Goal: Task Accomplishment & Management: Manage account settings

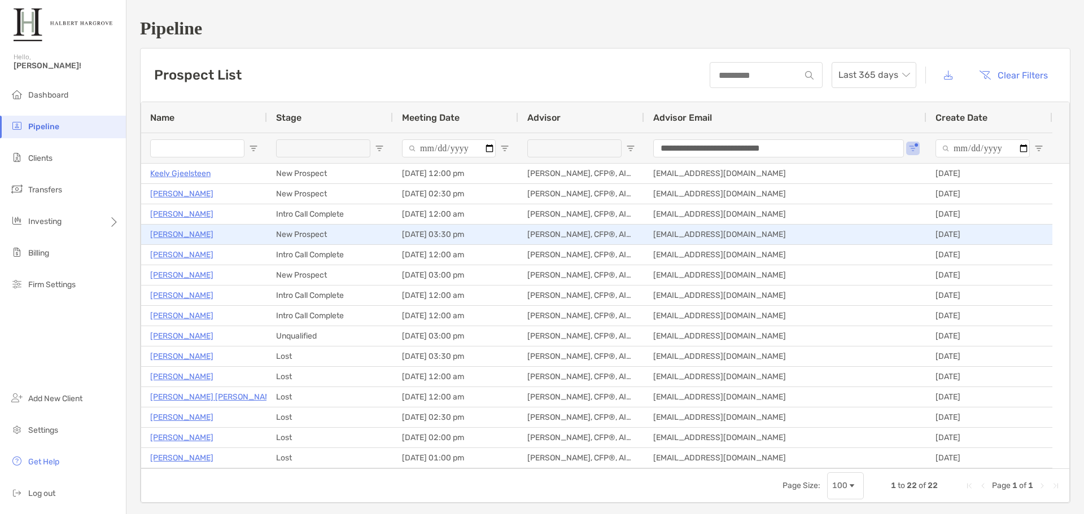
click at [180, 230] on p "[PERSON_NAME]" at bounding box center [181, 235] width 63 height 14
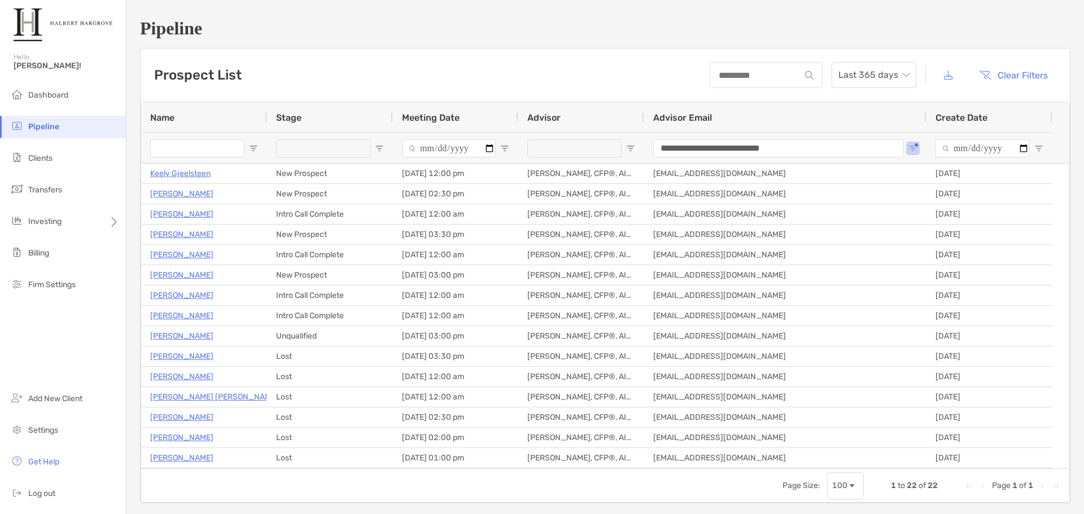
click at [272, 62] on div "Prospect List Last 365 days Clear Filters" at bounding box center [605, 75] width 929 height 53
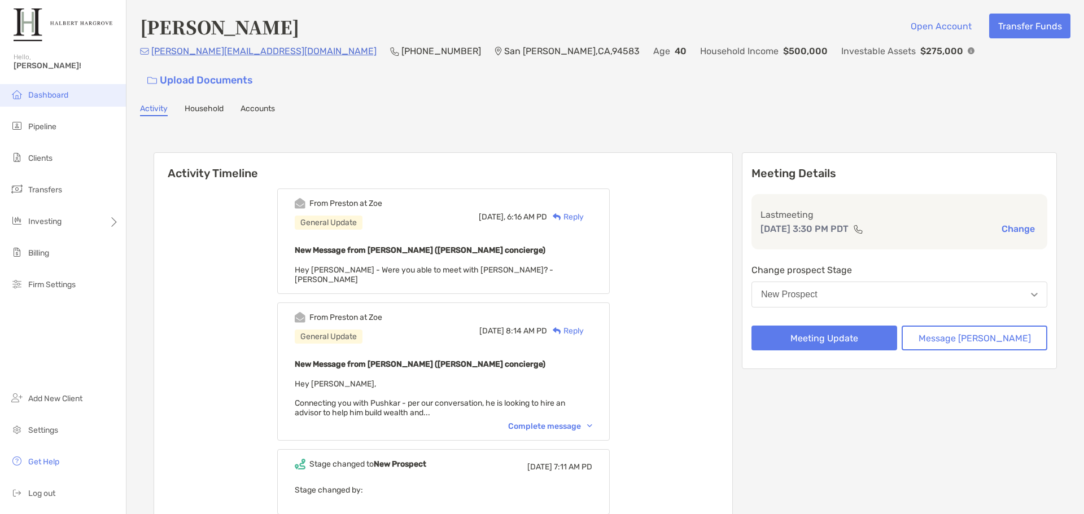
click at [62, 90] on li "Dashboard" at bounding box center [63, 95] width 126 height 23
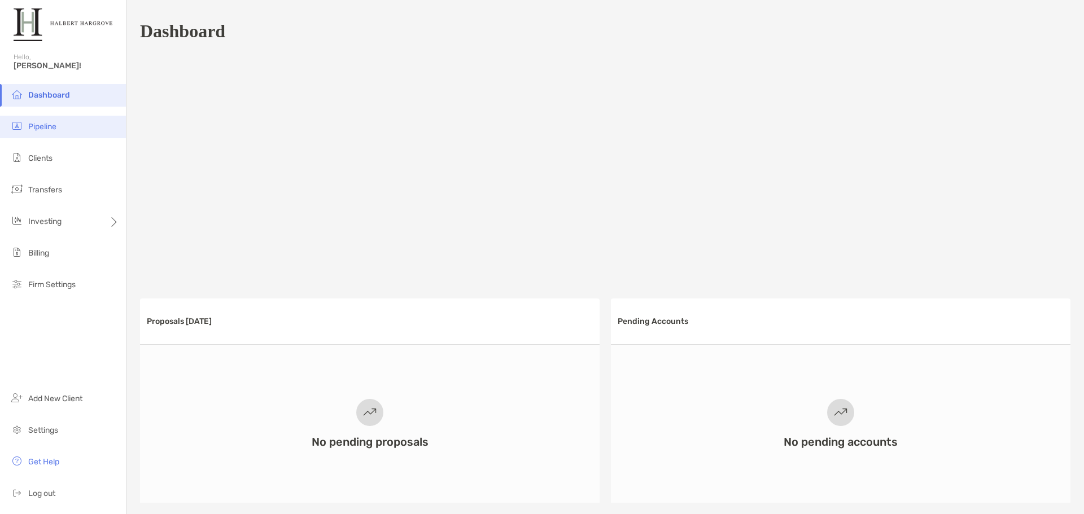
click at [58, 131] on li "Pipeline" at bounding box center [63, 127] width 126 height 23
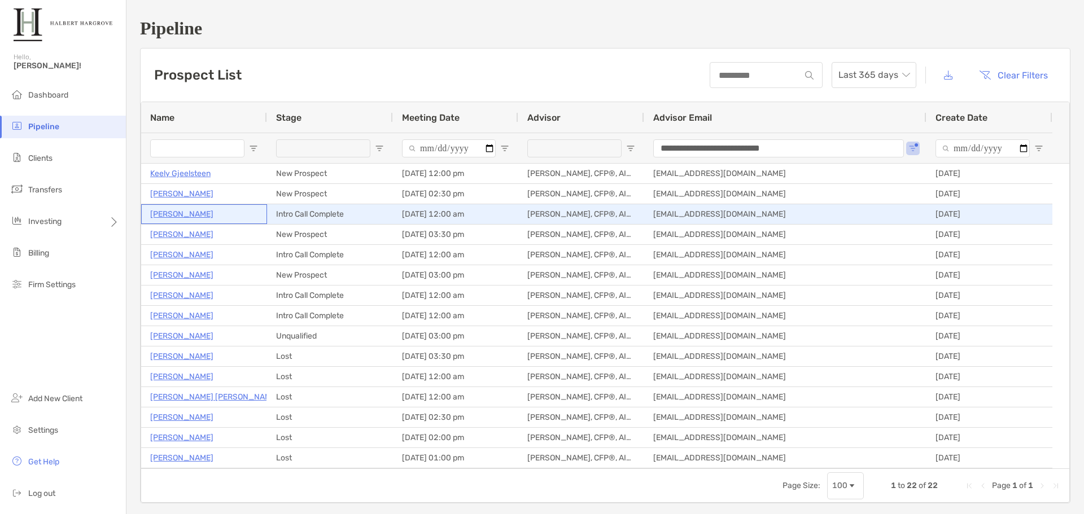
click at [189, 215] on p "[PERSON_NAME]" at bounding box center [181, 214] width 63 height 14
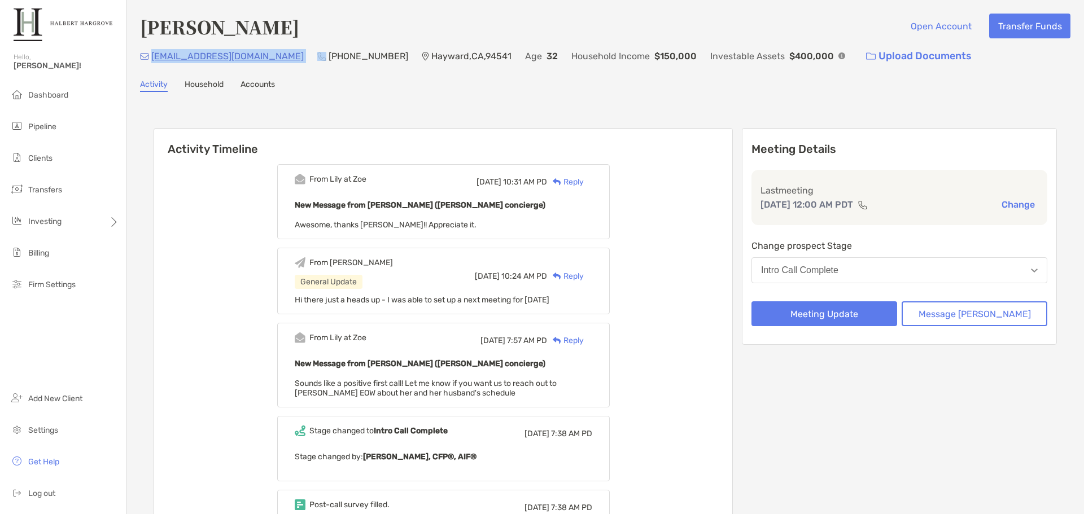
drag, startPoint x: 249, startPoint y: 62, endPoint x: 153, endPoint y: 62, distance: 96.0
click at [153, 62] on div "fly.amc23@gmail.com (415) 991-0698 Hayward , CA , 94541 Age 32 Household Income…" at bounding box center [605, 56] width 930 height 24
copy p "fly.amc23@gmail.com"
click at [37, 117] on li "Pipeline" at bounding box center [63, 127] width 126 height 23
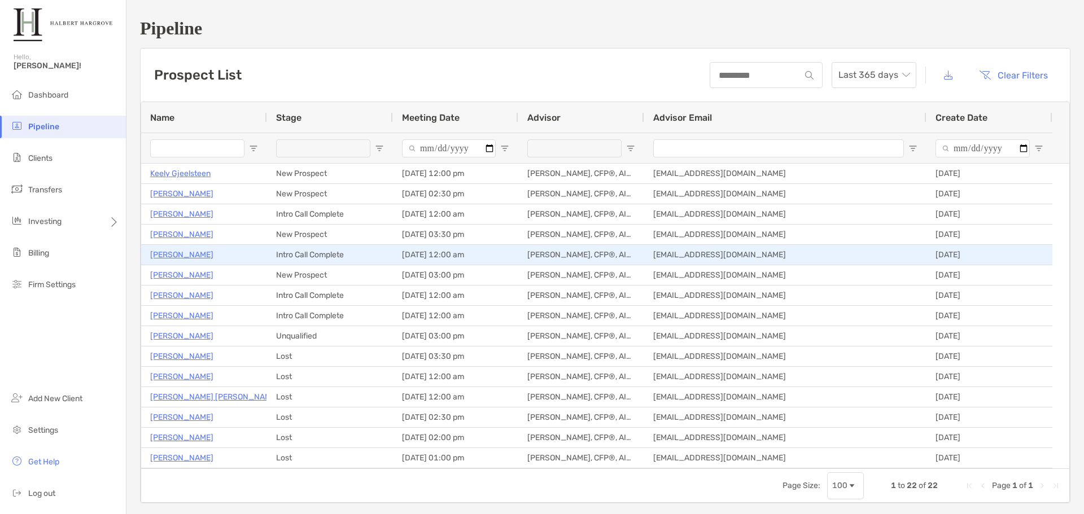
type input "**********"
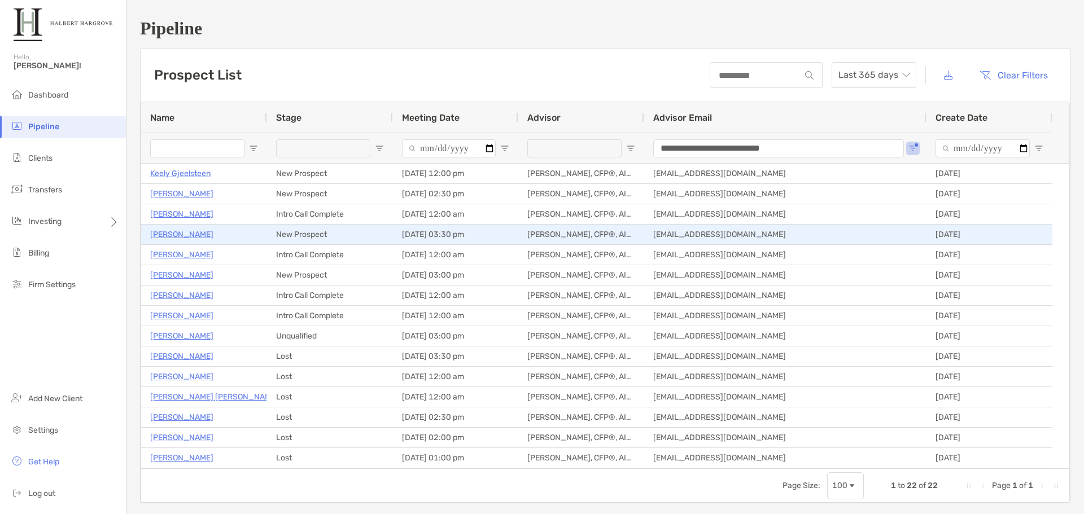
click at [183, 231] on p "[PERSON_NAME]" at bounding box center [181, 235] width 63 height 14
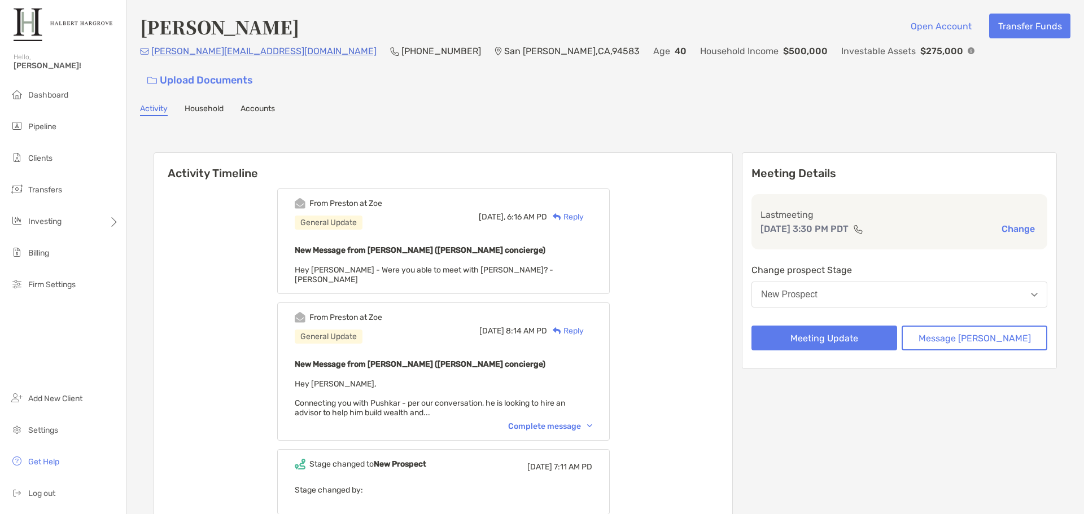
click at [572, 104] on div "Activity Household Accounts" at bounding box center [605, 110] width 930 height 12
click at [894, 326] on button "Meeting Update" at bounding box center [824, 338] width 146 height 25
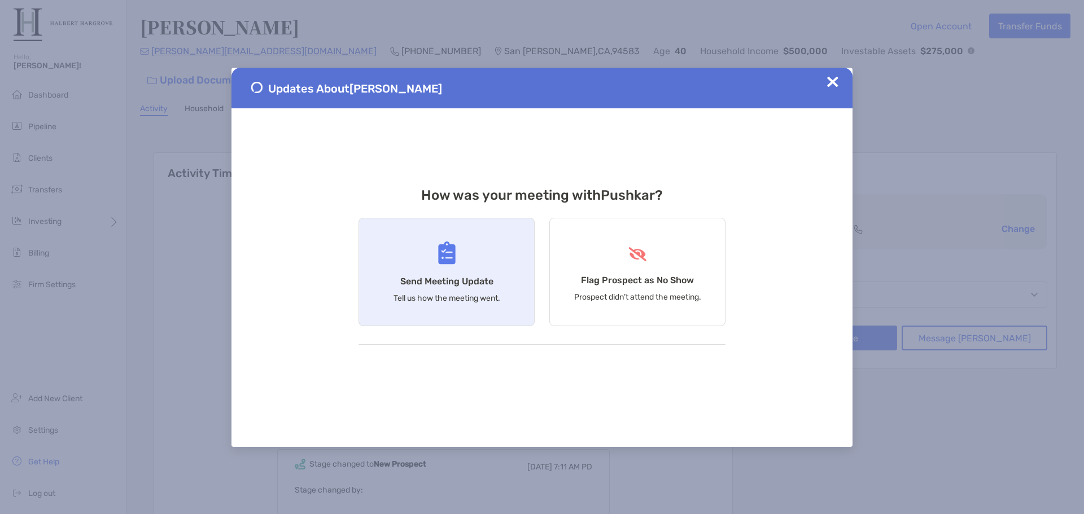
click at [493, 247] on div "Send Meeting Update Tell us how the meeting went." at bounding box center [447, 272] width 176 height 108
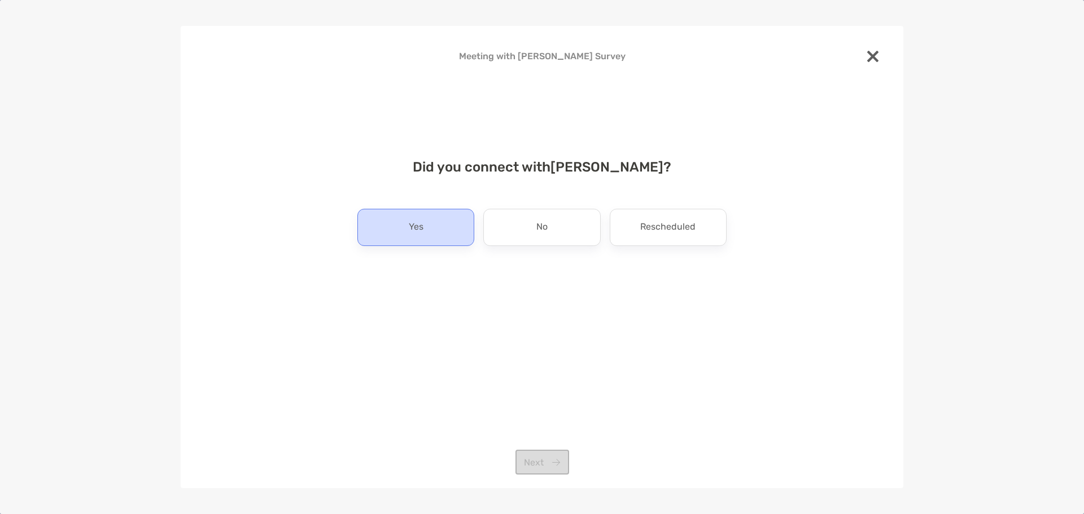
click at [434, 229] on div "Yes" at bounding box center [415, 227] width 117 height 37
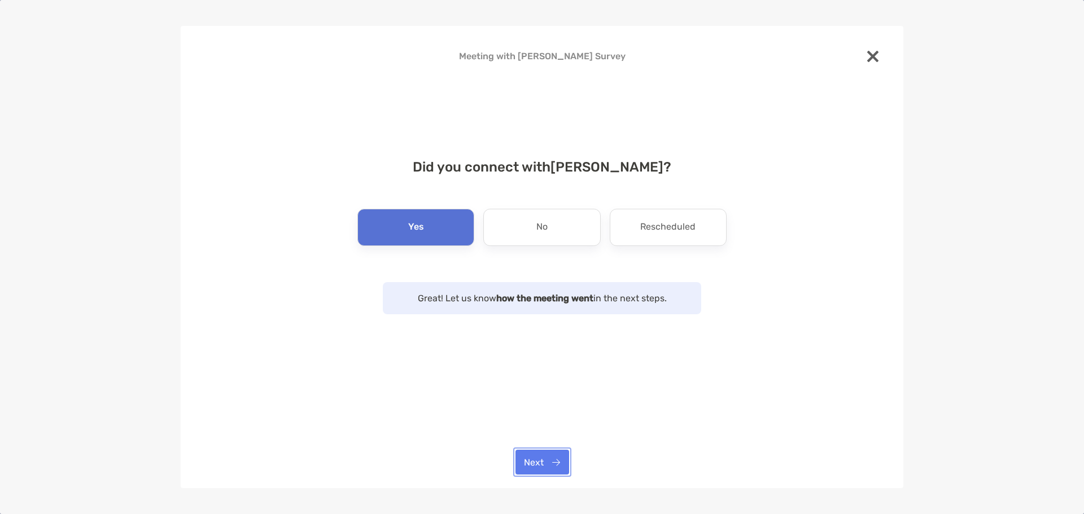
click at [565, 461] on button "Next" at bounding box center [542, 462] width 54 height 25
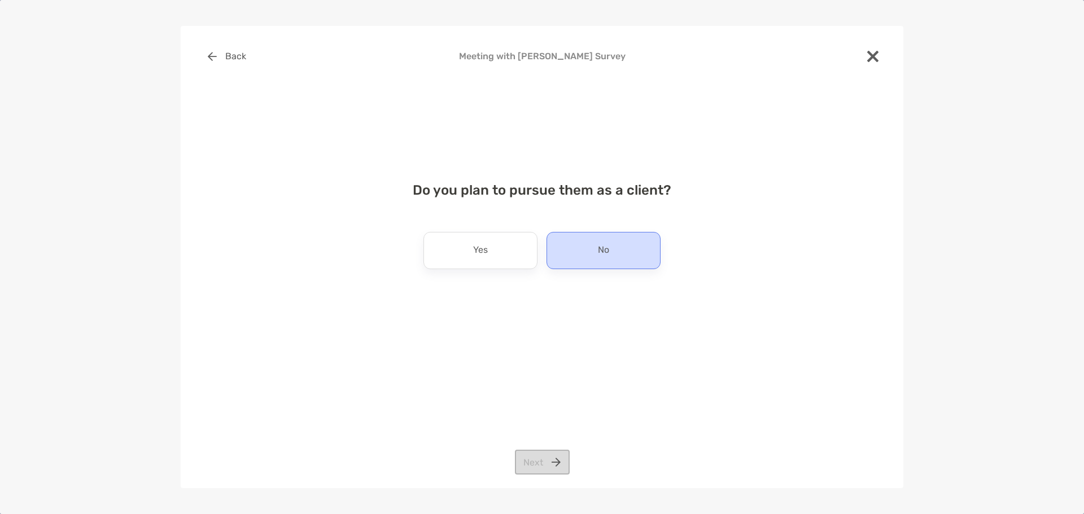
click at [614, 256] on div "No" at bounding box center [604, 250] width 114 height 37
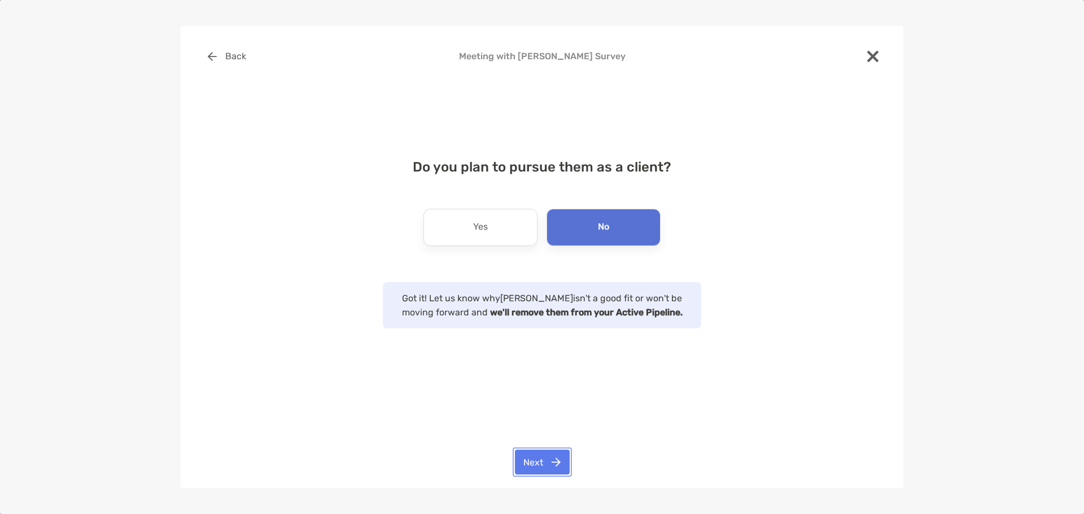
click at [553, 452] on button "Next" at bounding box center [542, 462] width 55 height 25
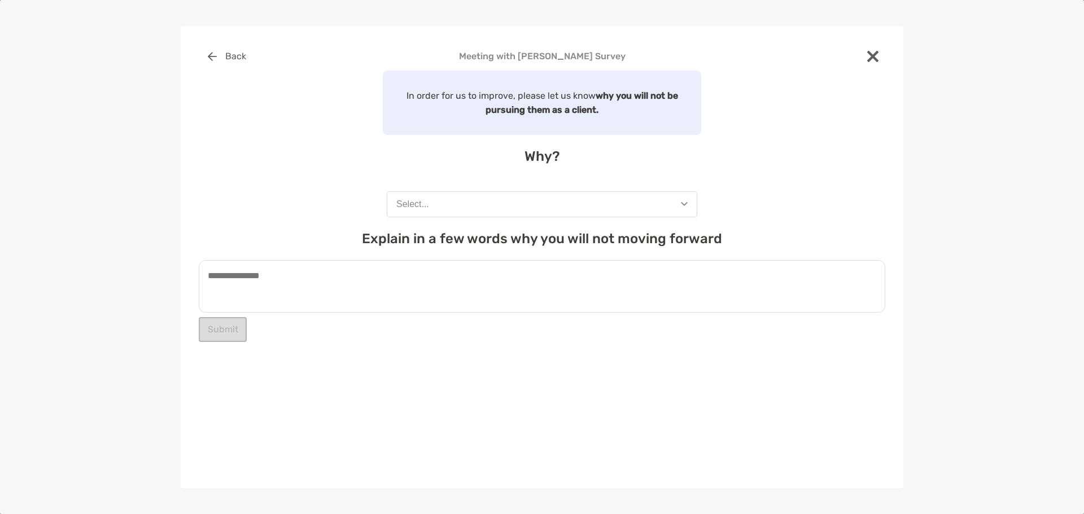
click at [518, 208] on button "Select..." at bounding box center [542, 204] width 311 height 26
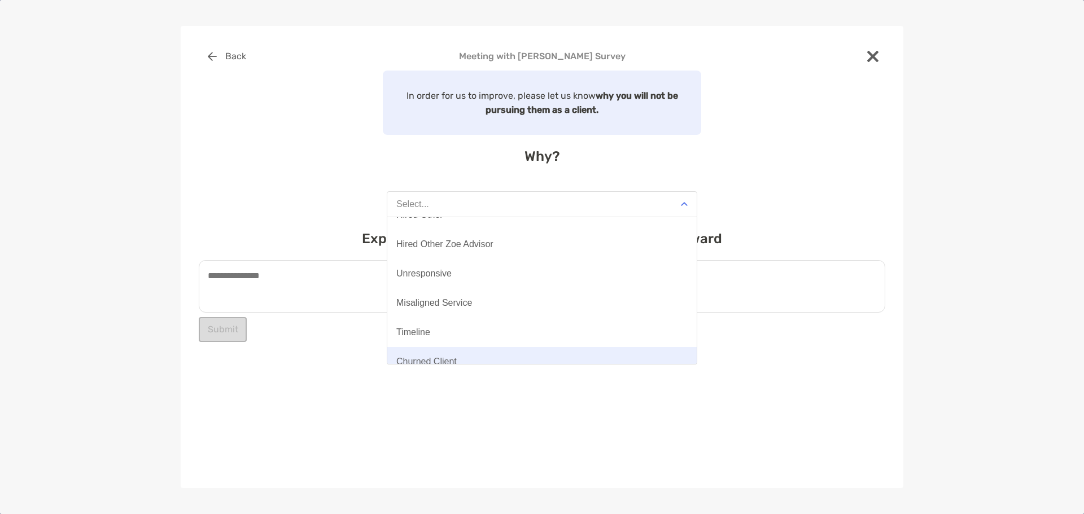
scroll to position [88, 0]
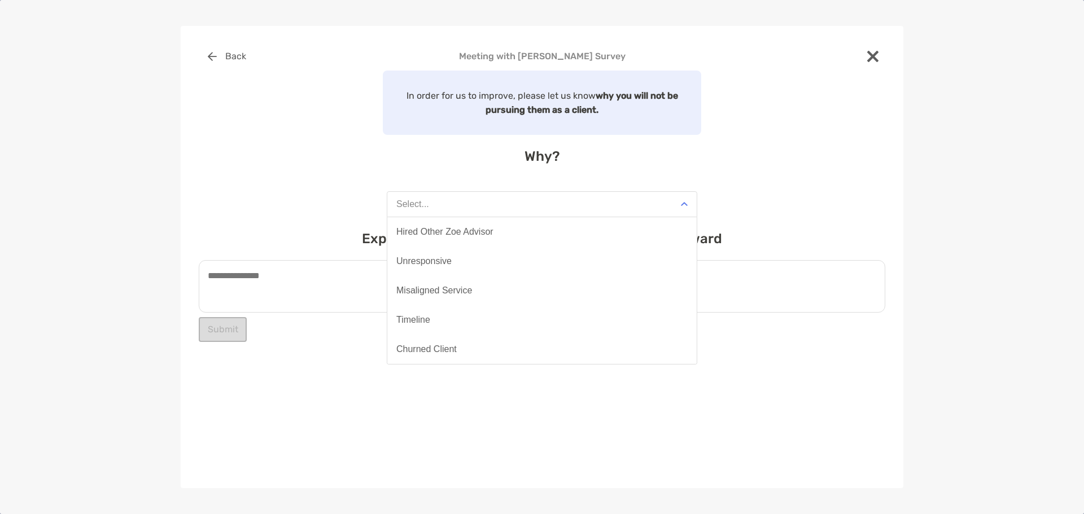
click at [452, 291] on div "Misaligned Service" at bounding box center [434, 291] width 76 height 10
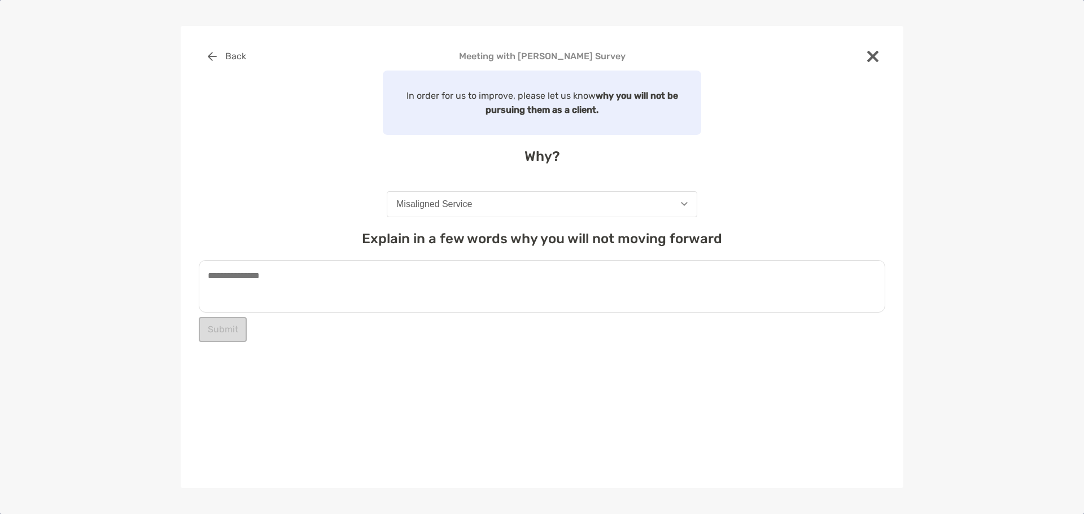
click at [452, 291] on textarea at bounding box center [542, 286] width 687 height 53
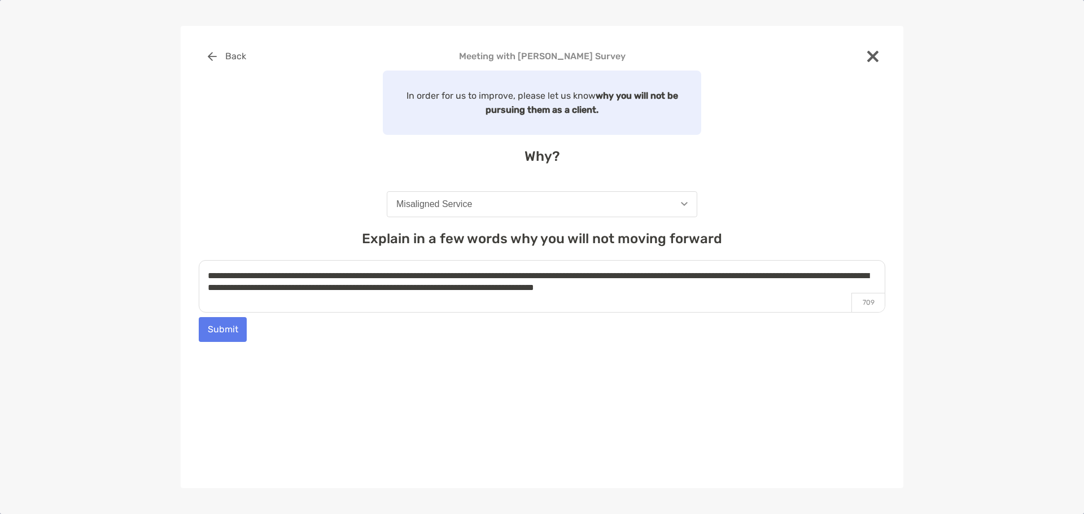
click at [828, 289] on textarea "**********" at bounding box center [542, 286] width 687 height 53
type textarea "**********"
click at [225, 333] on button "Submit" at bounding box center [223, 329] width 48 height 25
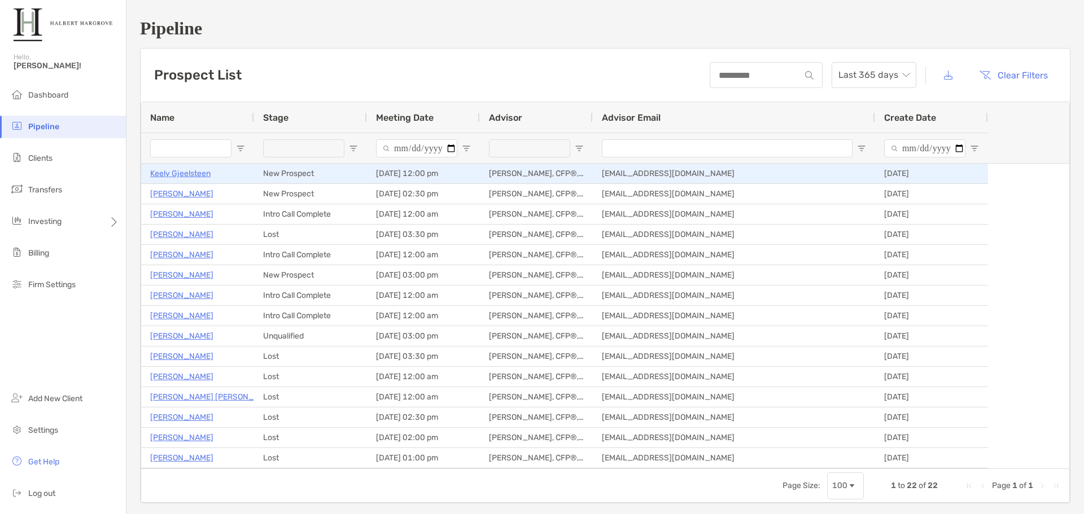
type input "**********"
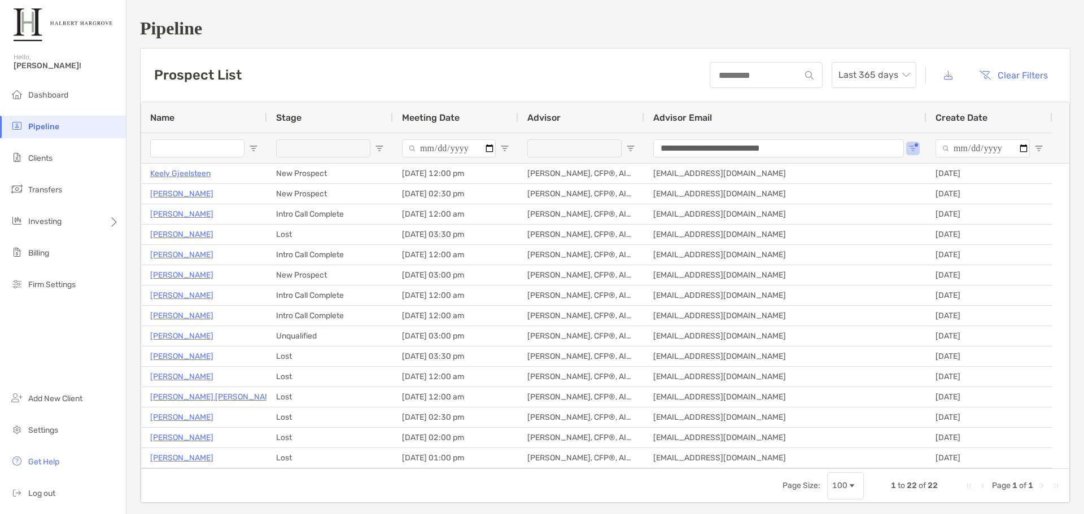
click at [250, 90] on div "Prospect List Last 365 days Clear Filters" at bounding box center [605, 75] width 929 height 53
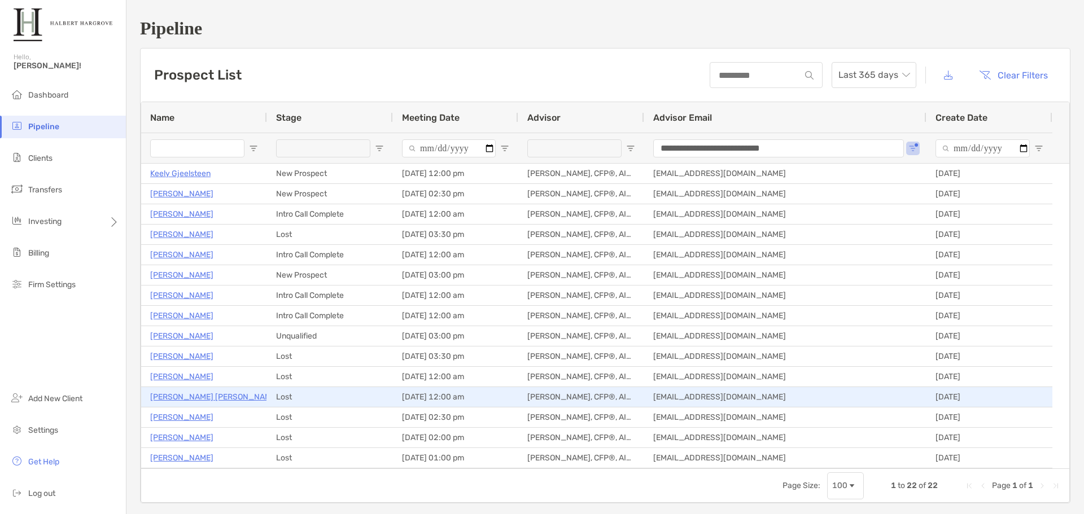
scroll to position [56, 0]
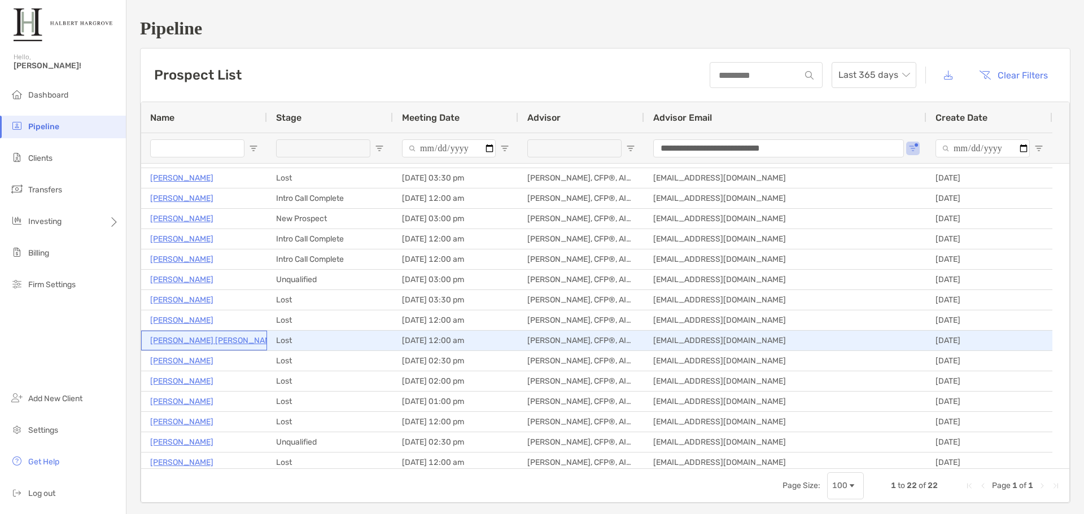
click at [200, 343] on p "[PERSON_NAME] [PERSON_NAME]" at bounding box center [214, 341] width 128 height 14
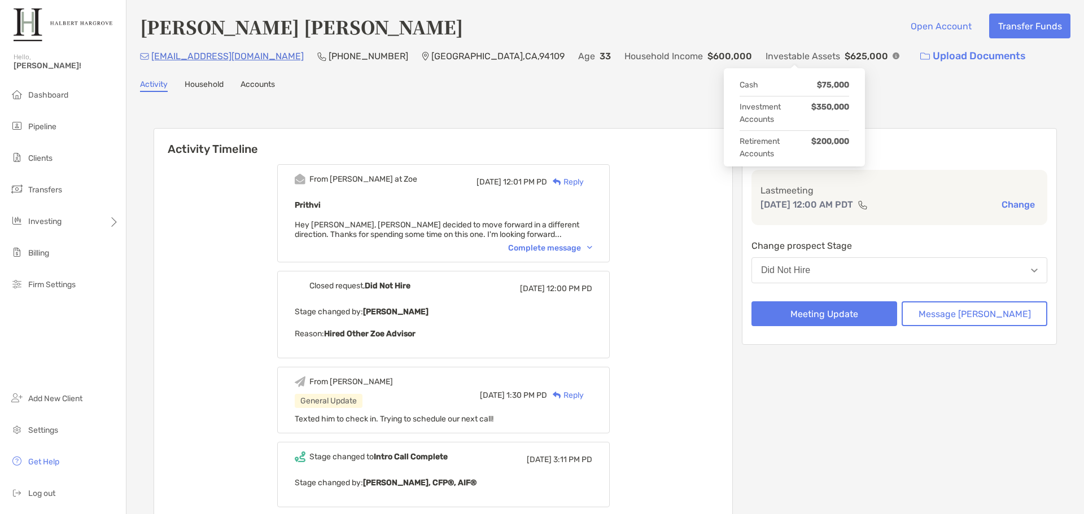
click at [893, 55] on img at bounding box center [896, 56] width 7 height 7
click at [51, 128] on span "Pipeline" at bounding box center [42, 127] width 28 height 10
